Goal: Task Accomplishment & Management: Use online tool/utility

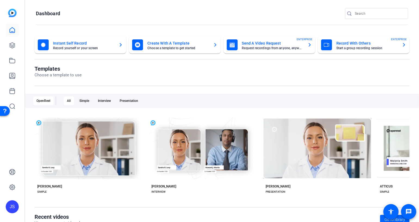
click at [340, 43] on mat-card-title "Record With Others" at bounding box center [366, 43] width 61 height 7
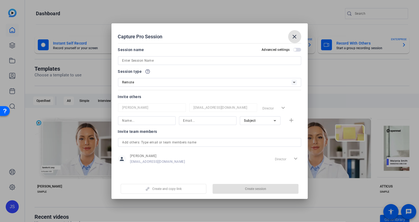
click at [138, 62] on input at bounding box center [209, 60] width 175 height 7
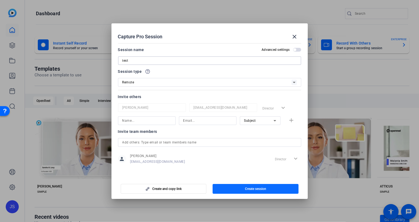
type input "test"
click at [249, 188] on span "Create session" at bounding box center [255, 189] width 21 height 4
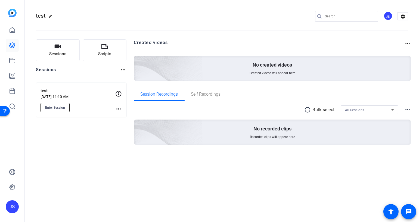
click at [55, 108] on span "Enter Session" at bounding box center [55, 107] width 20 height 4
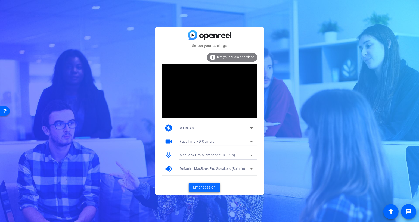
click at [203, 187] on span "Enter session" at bounding box center [204, 188] width 23 height 6
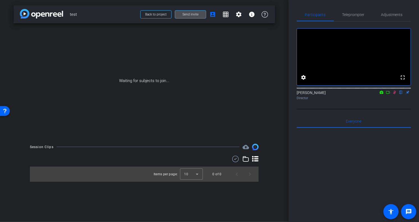
click at [192, 14] on span "Send invite" at bounding box center [190, 14] width 16 height 4
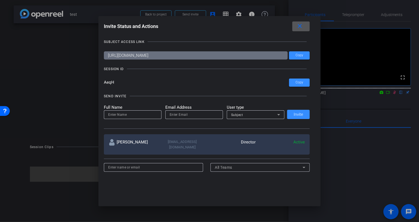
click at [302, 26] on mat-icon "close" at bounding box center [299, 26] width 7 height 7
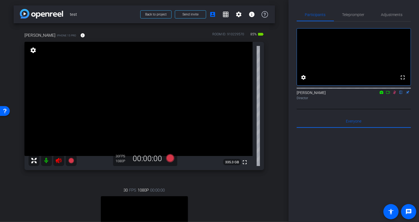
click at [47, 162] on mat-icon at bounding box center [46, 160] width 11 height 11
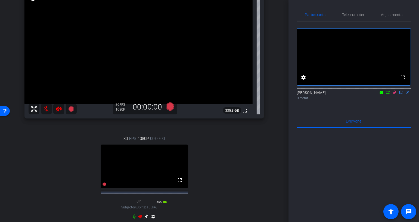
scroll to position [53, 0]
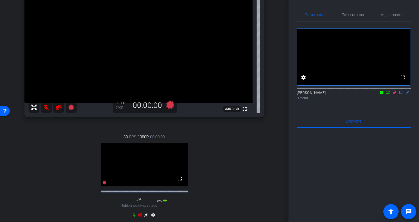
click at [135, 217] on icon at bounding box center [134, 215] width 4 height 4
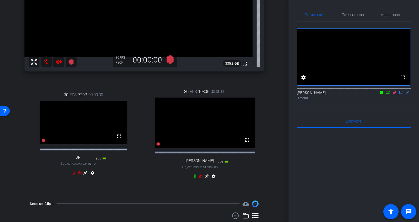
scroll to position [98, 0]
click at [195, 179] on icon at bounding box center [195, 177] width 2 height 4
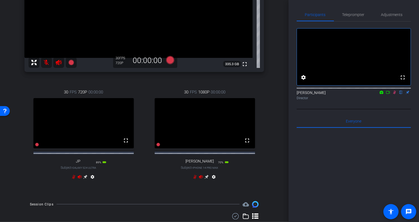
scroll to position [0, 0]
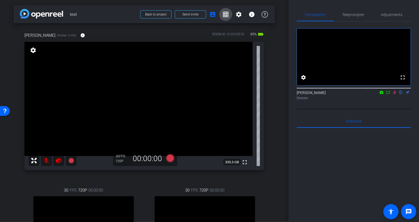
click at [225, 15] on mat-icon "grid_on" at bounding box center [225, 14] width 7 height 7
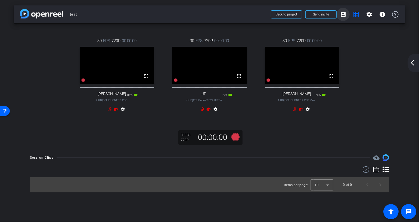
click at [344, 13] on mat-icon "account_box" at bounding box center [343, 14] width 7 height 7
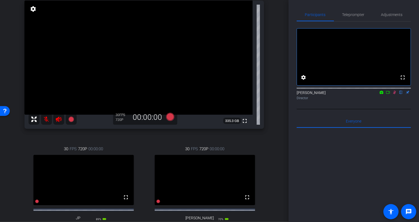
scroll to position [10, 0]
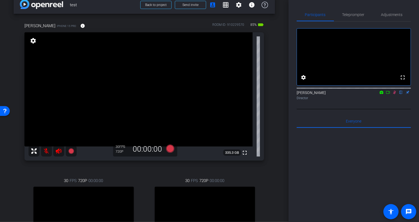
click at [33, 41] on mat-icon "settings" at bounding box center [33, 41] width 8 height 7
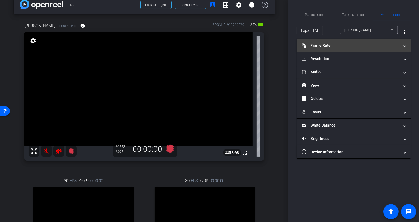
click at [338, 45] on mat-panel-title "Frame Rate Frame Rate" at bounding box center [351, 46] width 98 height 6
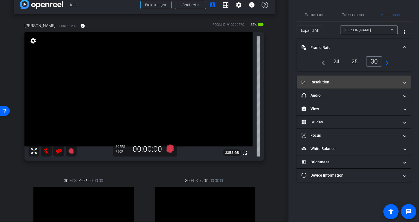
click at [346, 79] on mat-panel-title "Resolution" at bounding box center [351, 82] width 98 height 6
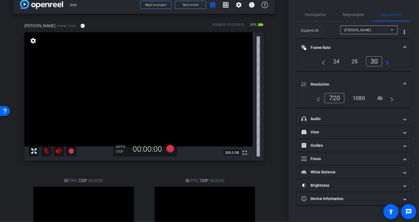
click at [381, 97] on div "4k" at bounding box center [380, 98] width 14 height 9
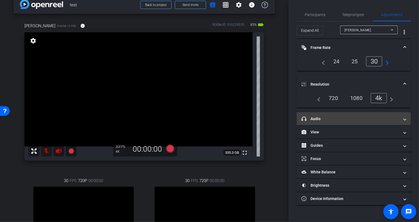
click at [351, 119] on mat-panel-title "headphone icon Audio" at bounding box center [351, 119] width 98 height 6
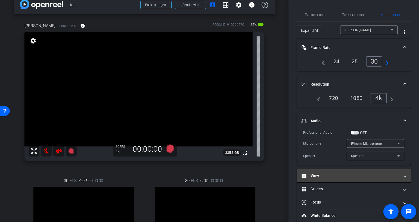
click at [343, 175] on mat-panel-title "View" at bounding box center [351, 176] width 98 height 6
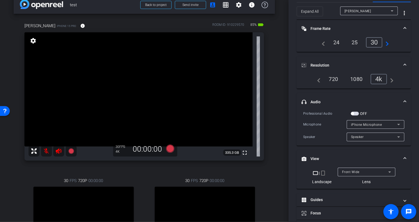
scroll to position [31, 0]
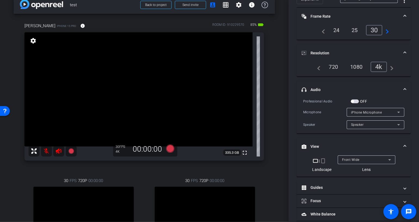
click at [323, 159] on mat-icon "crop_portrait" at bounding box center [323, 161] width 7 height 7
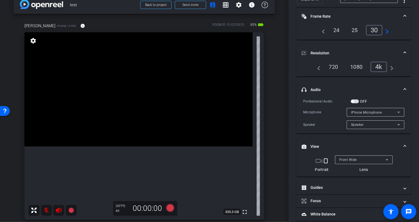
click at [318, 160] on mat-icon "crop_landscape" at bounding box center [318, 161] width 7 height 7
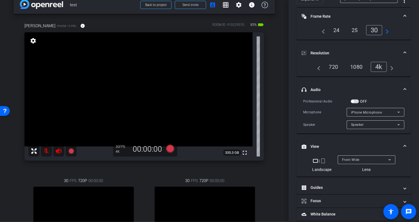
click at [353, 159] on span "Front Wide" at bounding box center [350, 160] width 17 height 4
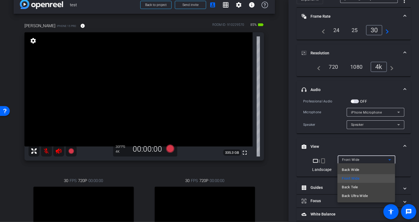
click at [350, 169] on span "Back Wide" at bounding box center [350, 170] width 17 height 7
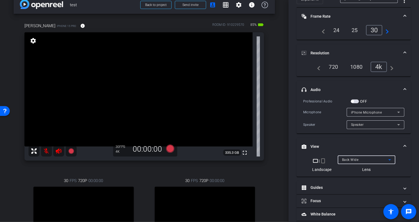
click at [351, 160] on span "Back Wide" at bounding box center [350, 160] width 17 height 4
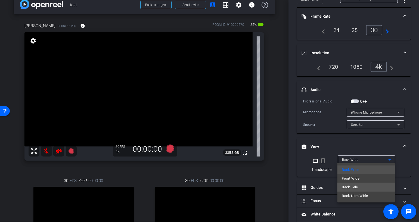
click at [349, 187] on span "Back Tele" at bounding box center [350, 187] width 16 height 7
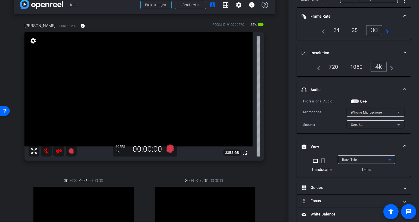
click at [353, 158] on span "Back Tele" at bounding box center [349, 160] width 15 height 4
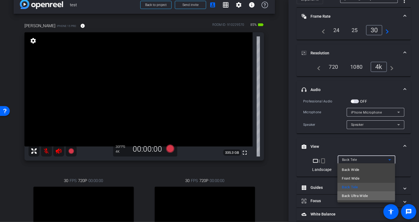
click at [354, 197] on span "Back Ultra Wide" at bounding box center [355, 196] width 26 height 7
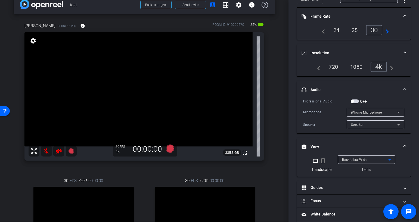
click at [351, 158] on span "Back Ultra Wide" at bounding box center [354, 160] width 25 height 4
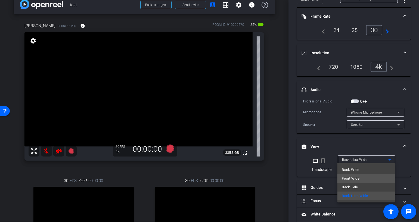
click at [349, 178] on span "Front Wide" at bounding box center [351, 178] width 18 height 7
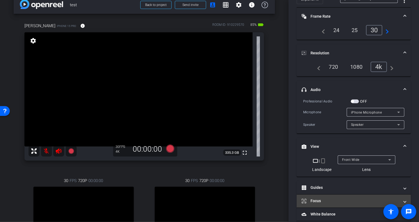
click at [332, 198] on mat-panel-title "Focus" at bounding box center [351, 201] width 98 height 6
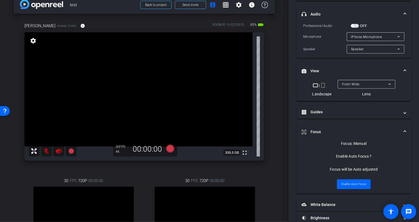
scroll to position [129, 0]
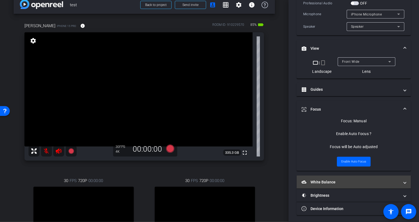
click at [332, 181] on mat-panel-title "White Balance White Balance" at bounding box center [351, 182] width 98 height 6
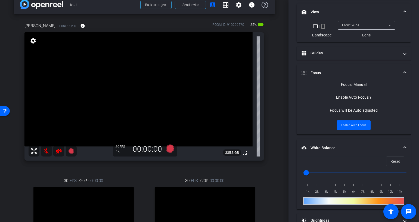
scroll to position [191, 0]
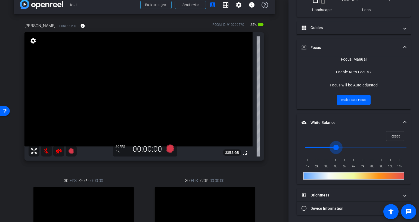
drag, startPoint x: 308, startPoint y: 147, endPoint x: 360, endPoint y: 148, distance: 51.9
click at [359, 148] on input "range" at bounding box center [356, 148] width 113 height 12
drag, startPoint x: 356, startPoint y: 146, endPoint x: 301, endPoint y: 146, distance: 54.9
type input "1000"
click at [302, 146] on input "range" at bounding box center [356, 148] width 113 height 12
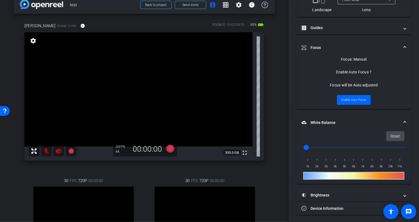
click at [396, 134] on span "Reset" at bounding box center [395, 136] width 10 height 10
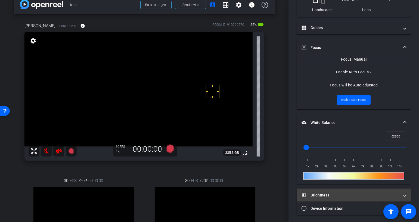
click at [329, 194] on mat-panel-title "Brightness" at bounding box center [351, 195] width 98 height 6
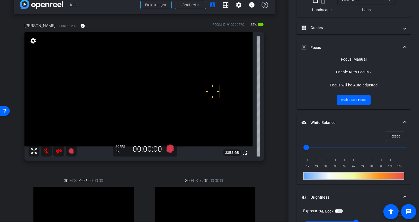
click at [342, 209] on span "button" at bounding box center [339, 211] width 8 height 4
click at [339, 210] on span "button" at bounding box center [339, 211] width 8 height 4
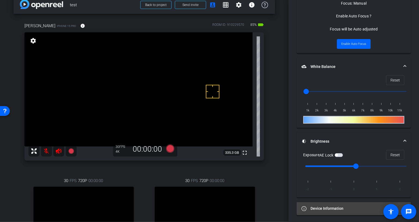
click at [328, 206] on mat-panel-title "Device Information" at bounding box center [351, 209] width 98 height 6
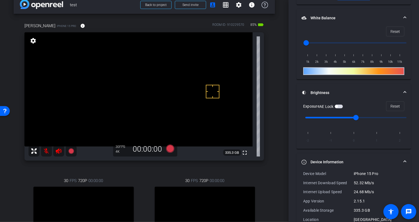
scroll to position [307, 0]
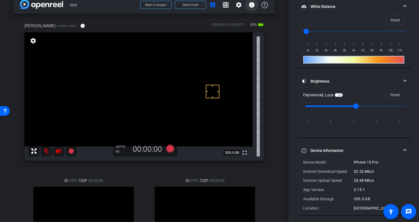
click at [251, 3] on mat-icon "info" at bounding box center [251, 5] width 7 height 7
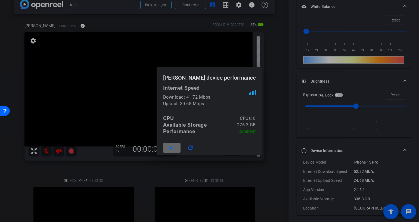
click at [174, 147] on mat-icon "close" at bounding box center [170, 148] width 7 height 7
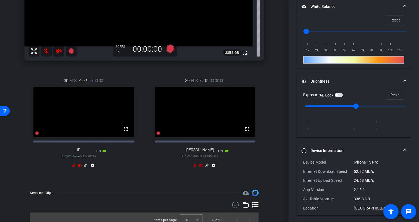
scroll to position [121, 0]
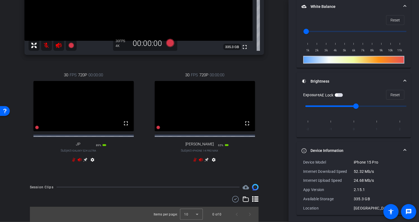
click at [93, 160] on mat-icon "settings" at bounding box center [92, 161] width 7 height 7
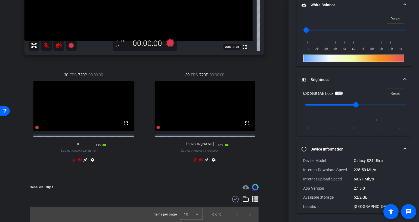
scroll to position [232, 0]
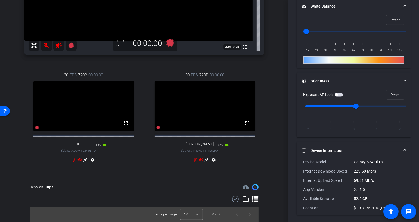
click at [93, 159] on mat-icon "settings" at bounding box center [92, 161] width 7 height 7
click at [86, 159] on icon at bounding box center [85, 160] width 4 height 4
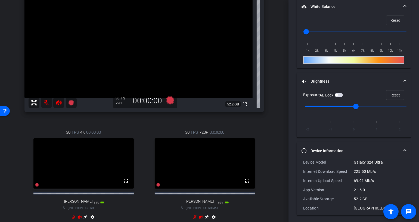
scroll to position [0, 0]
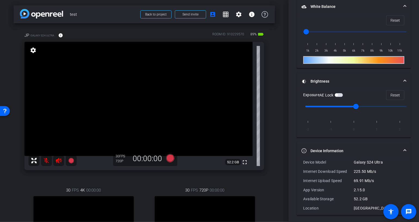
click at [32, 50] on mat-icon "settings" at bounding box center [33, 50] width 8 height 7
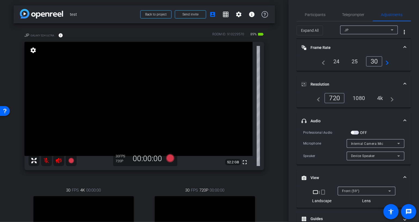
click at [383, 98] on div "4k" at bounding box center [380, 98] width 14 height 9
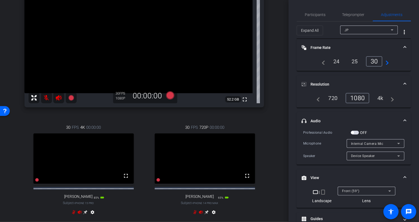
scroll to position [89, 0]
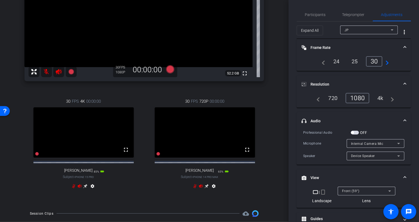
click at [92, 191] on mat-icon "settings" at bounding box center [92, 187] width 7 height 7
click at [85, 188] on icon at bounding box center [85, 186] width 4 height 4
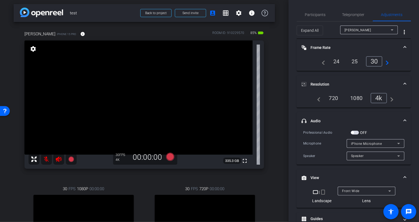
scroll to position [0, 0]
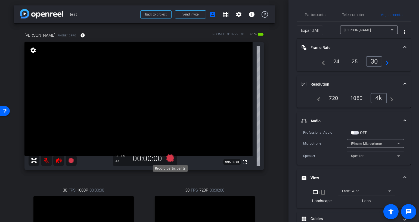
click at [170, 158] on icon at bounding box center [170, 158] width 8 height 8
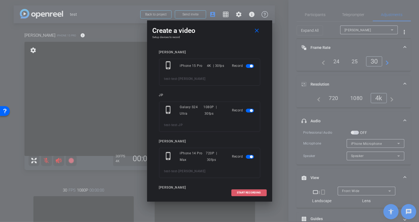
click at [247, 192] on span "START RECORDING" at bounding box center [249, 192] width 24 height 3
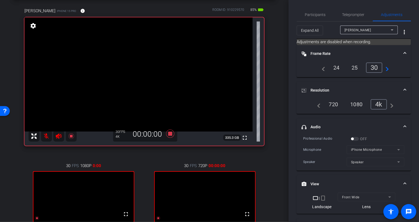
scroll to position [24, 0]
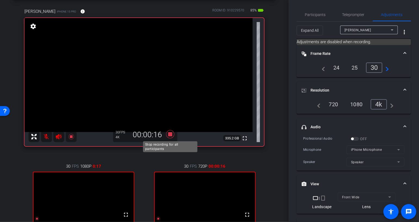
click at [170, 135] on icon at bounding box center [170, 134] width 8 height 8
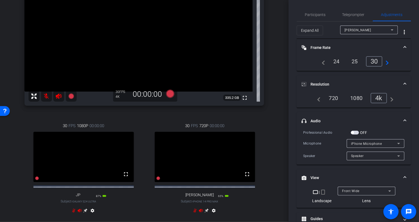
scroll to position [133, 0]
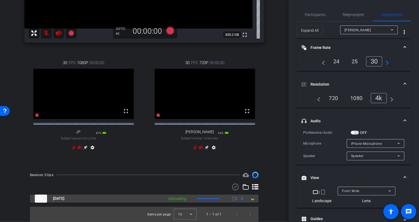
click at [252, 199] on span at bounding box center [252, 199] width 2 height 6
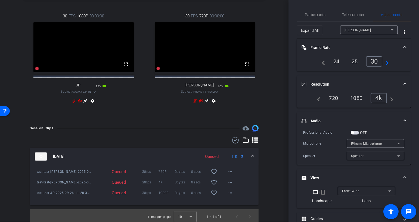
scroll to position [176, 0]
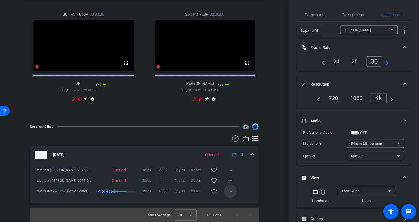
click at [231, 195] on mat-icon "more_horiz" at bounding box center [230, 191] width 7 height 7
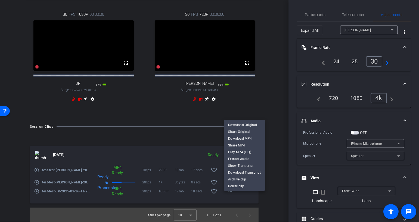
click at [317, 16] on div at bounding box center [209, 111] width 419 height 222
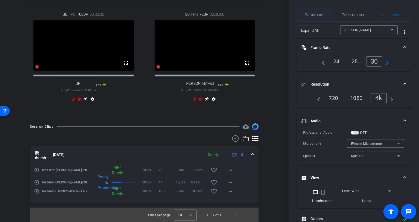
click at [315, 14] on span "Participants" at bounding box center [315, 15] width 21 height 4
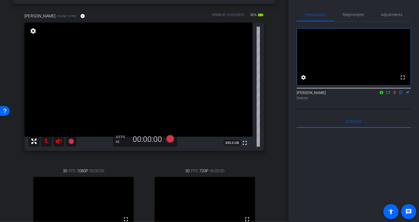
scroll to position [0, 0]
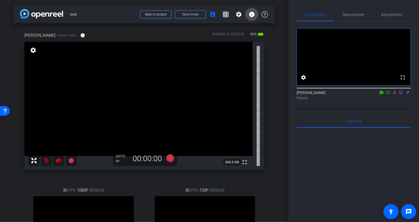
click at [251, 14] on mat-icon "info" at bounding box center [251, 14] width 7 height 7
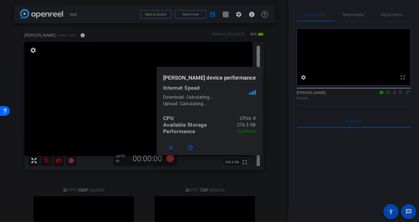
click at [251, 14] on div at bounding box center [209, 111] width 419 height 222
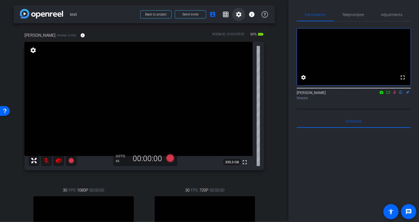
click at [238, 15] on mat-icon "settings" at bounding box center [238, 14] width 7 height 7
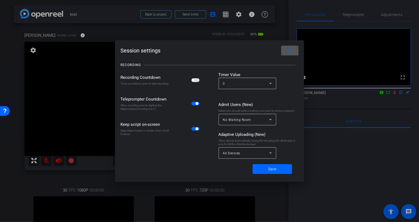
click at [244, 152] on div "All Devices" at bounding box center [246, 153] width 46 height 7
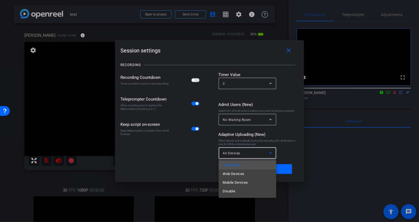
click at [241, 154] on div at bounding box center [209, 111] width 419 height 222
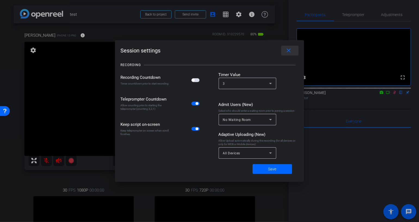
click at [288, 49] on mat-icon "close" at bounding box center [288, 50] width 7 height 7
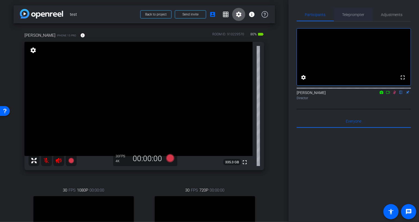
click at [354, 15] on span "Teleprompter" at bounding box center [353, 15] width 22 height 4
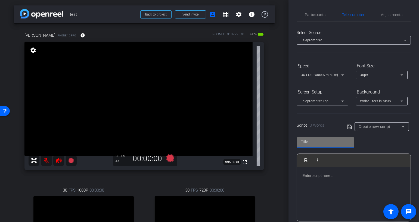
click at [310, 141] on input "text" at bounding box center [325, 141] width 49 height 7
type input "Script"
click at [312, 181] on div at bounding box center [354, 194] width 114 height 54
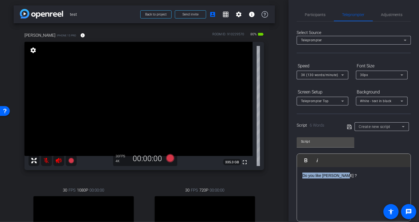
drag, startPoint x: 347, startPoint y: 173, endPoint x: 284, endPoint y: 175, distance: 63.4
click at [284, 175] on div "arrow_back test Back to project Send invite account_box grid_on settings info d…" at bounding box center [209, 111] width 419 height 222
copy p "Do you like ted Lasso ?"
click at [353, 178] on p "Do you like ted Lasso ?" at bounding box center [353, 176] width 103 height 6
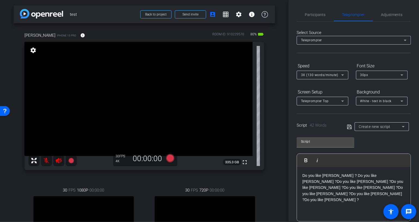
click at [350, 127] on icon at bounding box center [349, 127] width 5 height 7
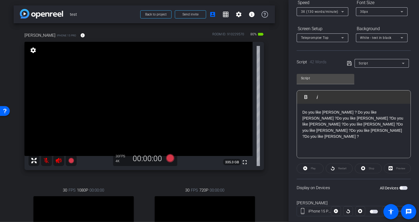
scroll to position [67, 0]
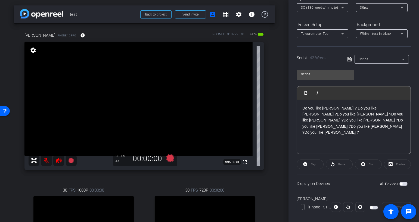
click at [405, 182] on span "button" at bounding box center [403, 184] width 8 height 4
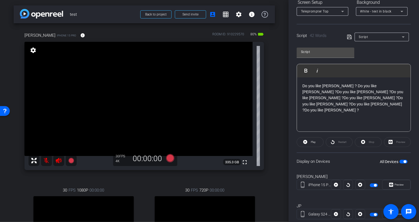
scroll to position [91, 0]
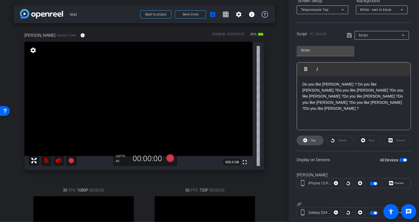
click at [309, 140] on span at bounding box center [310, 140] width 26 height 13
click at [393, 182] on icon at bounding box center [391, 183] width 4 height 4
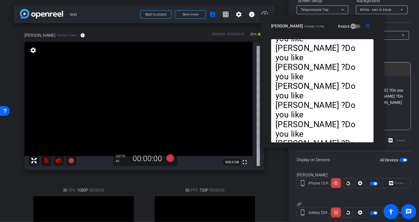
drag, startPoint x: 235, startPoint y: 60, endPoint x: 346, endPoint y: 32, distance: 114.9
click at [346, 31] on div "dan iPhone 15 Pro Resize" at bounding box center [324, 26] width 107 height 10
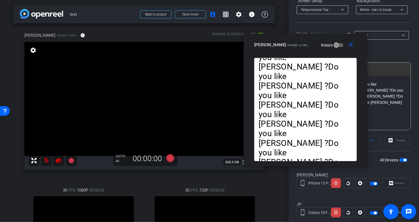
drag, startPoint x: 350, startPoint y: 33, endPoint x: 335, endPoint y: 51, distance: 23.3
click at [335, 51] on div "close dan iPhone 15 Pro Resize" at bounding box center [306, 45] width 124 height 24
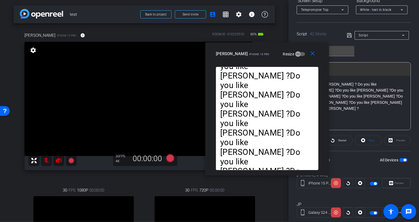
drag, startPoint x: 335, startPoint y: 55, endPoint x: 271, endPoint y: 63, distance: 64.8
click at [271, 63] on div "close dan iPhone 15 Pro Resize" at bounding box center [267, 54] width 124 height 24
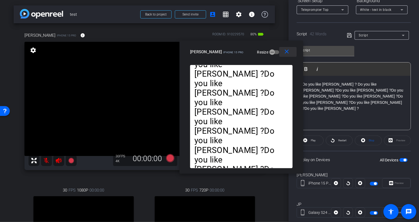
click at [286, 51] on mat-icon "close" at bounding box center [287, 51] width 7 height 7
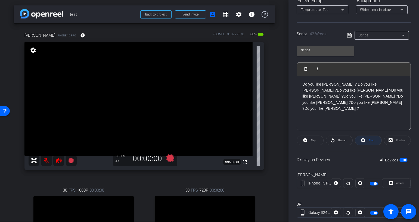
click at [369, 141] on span "Stop" at bounding box center [372, 140] width 6 height 3
click at [403, 159] on span "button" at bounding box center [403, 160] width 8 height 4
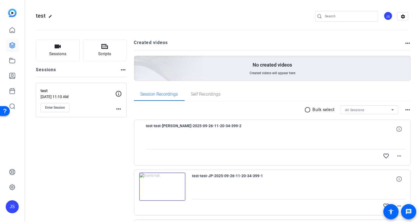
click at [389, 18] on div "JS" at bounding box center [388, 15] width 9 height 9
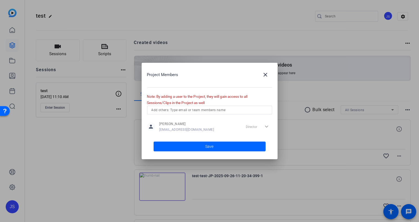
click at [165, 114] on div at bounding box center [209, 110] width 116 height 9
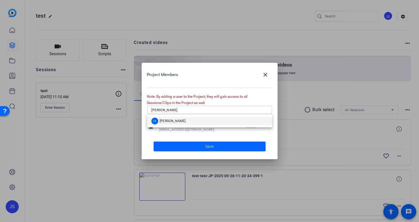
type input "pete"
click at [162, 121] on span "[PERSON_NAME]" at bounding box center [173, 121] width 26 height 4
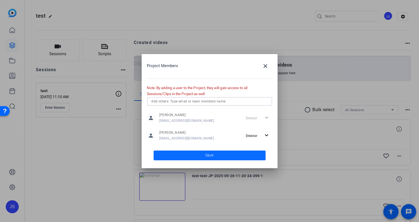
click at [213, 154] on span "Save" at bounding box center [210, 156] width 8 height 6
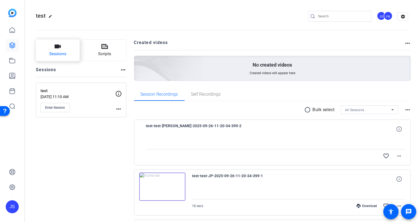
click at [56, 44] on icon "button" at bounding box center [57, 46] width 7 height 7
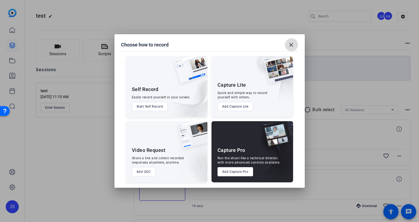
click at [290, 43] on mat-icon "close" at bounding box center [291, 45] width 7 height 7
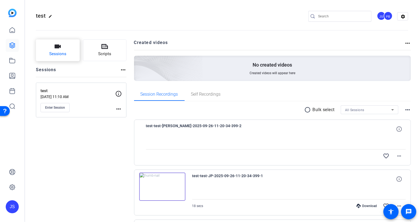
click at [55, 54] on span "Sessions" at bounding box center [57, 54] width 17 height 6
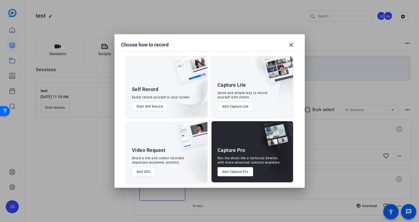
click at [232, 106] on button "Add Capture Lite" at bounding box center [236, 106] width 36 height 9
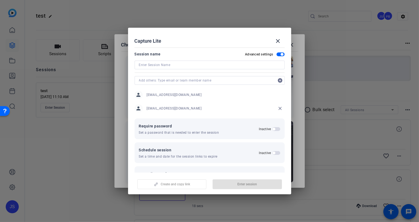
click at [148, 64] on input at bounding box center [209, 65] width 141 height 7
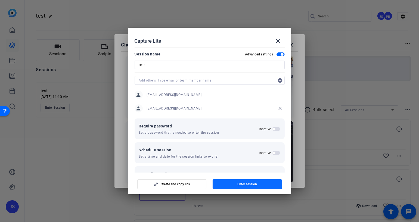
type input "test"
click at [251, 182] on span "Enter session" at bounding box center [247, 184] width 20 height 4
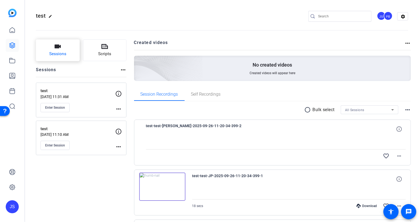
click at [56, 54] on span "Sessions" at bounding box center [57, 54] width 17 height 6
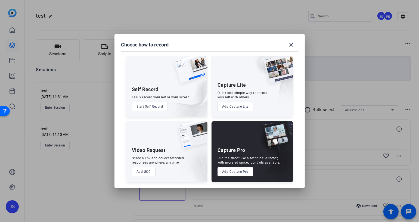
click at [146, 170] on button "Add UGC" at bounding box center [144, 171] width 24 height 9
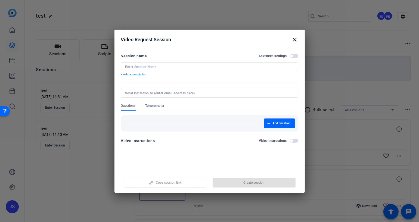
click at [130, 67] on input at bounding box center [209, 67] width 169 height 4
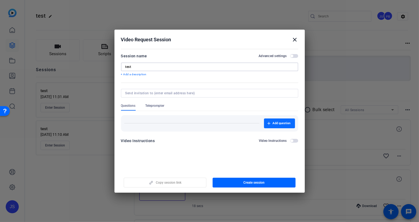
type input "test"
click at [273, 123] on span "Add question" at bounding box center [282, 123] width 18 height 4
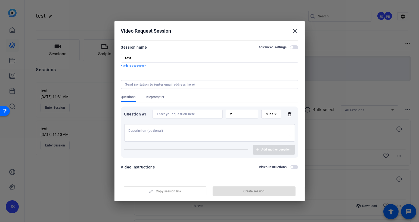
click at [289, 114] on icon at bounding box center [289, 114] width 11 height 4
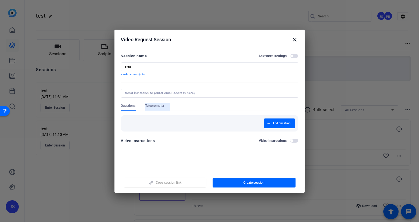
click at [155, 105] on span "Teleprompter" at bounding box center [154, 106] width 19 height 4
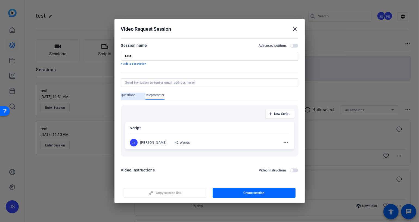
click at [127, 96] on span "Questions" at bounding box center [128, 95] width 15 height 4
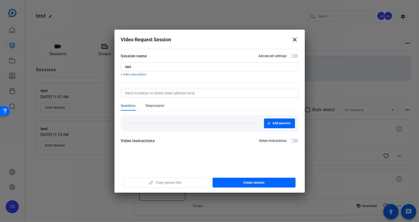
click at [296, 140] on span "button" at bounding box center [294, 141] width 8 height 4
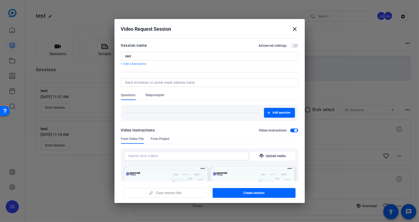
click at [291, 130] on span "button" at bounding box center [294, 131] width 8 height 4
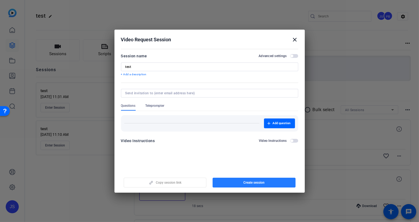
click at [247, 184] on span "Create session" at bounding box center [253, 183] width 21 height 4
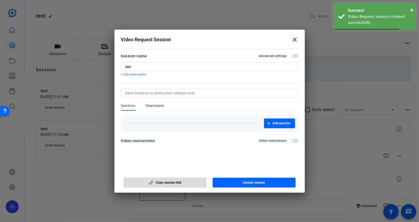
click at [169, 182] on span "Copy session link" at bounding box center [169, 183] width 26 height 4
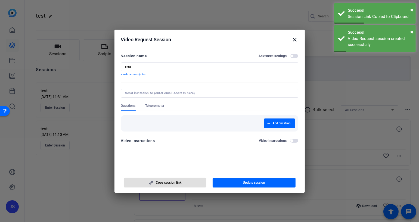
click at [294, 39] on mat-icon "close" at bounding box center [295, 39] width 7 height 7
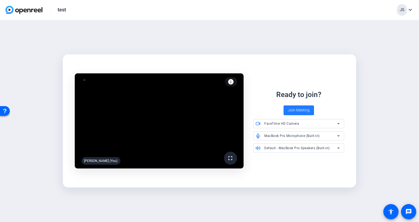
click at [297, 108] on span "Join Meeting" at bounding box center [299, 110] width 22 height 6
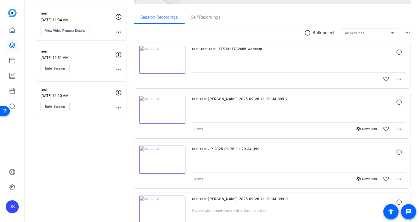
scroll to position [116, 0]
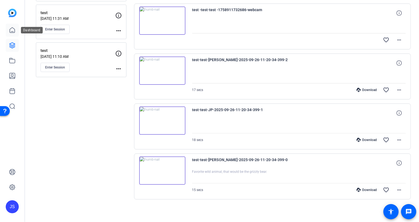
click at [12, 31] on icon at bounding box center [12, 30] width 7 height 7
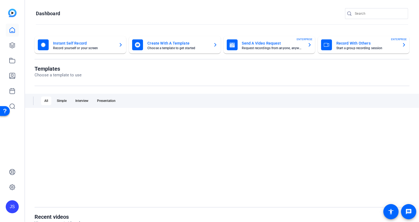
scroll to position [0, 0]
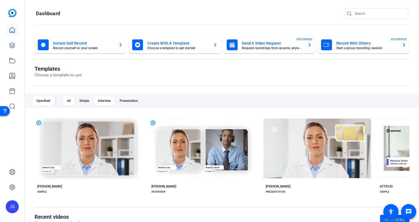
click at [105, 101] on div "Interview" at bounding box center [105, 101] width 20 height 9
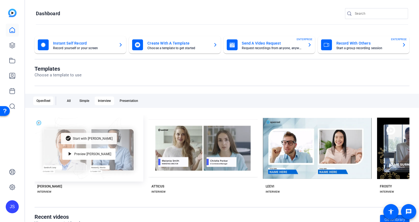
click at [94, 136] on div "check_circle Start with Matti" at bounding box center [89, 138] width 56 height 11
